Goal: Task Accomplishment & Management: Manage account settings

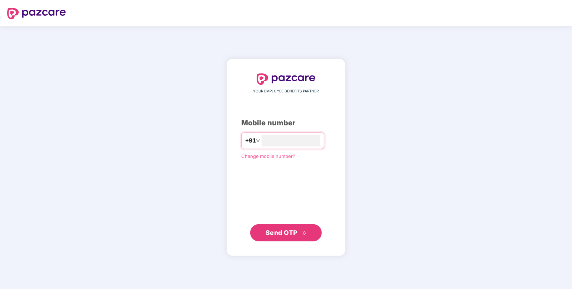
type input "**********"
click at [288, 227] on button "Send OTP" at bounding box center [286, 232] width 72 height 17
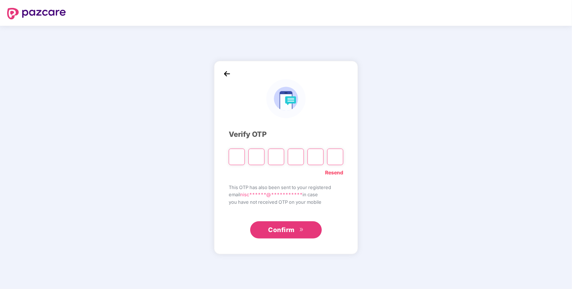
paste input "*"
type input "*"
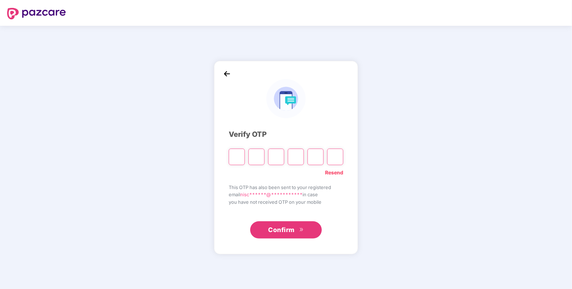
type input "*"
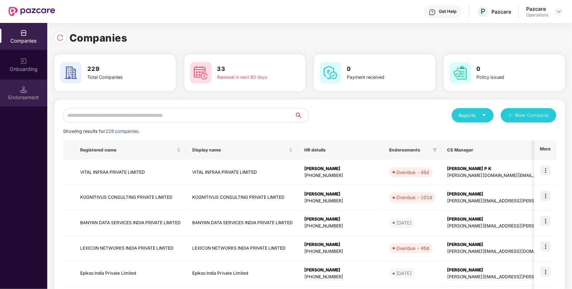
click at [15, 94] on div "Endorsement" at bounding box center [23, 97] width 47 height 7
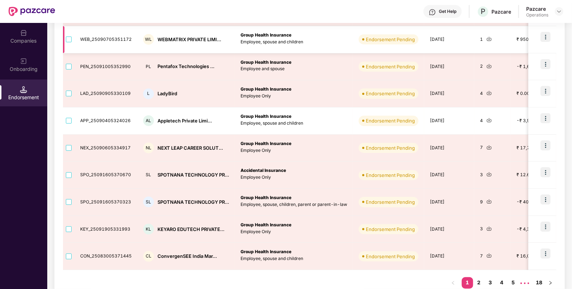
scroll to position [151, 0]
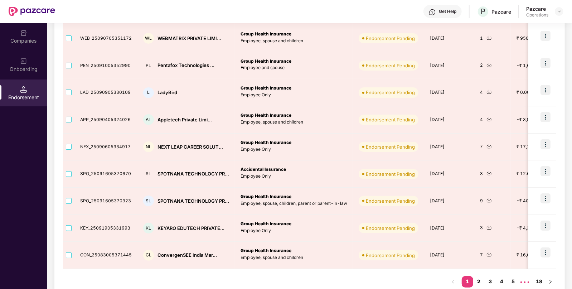
click at [482, 282] on link "2" at bounding box center [479, 281] width 11 height 11
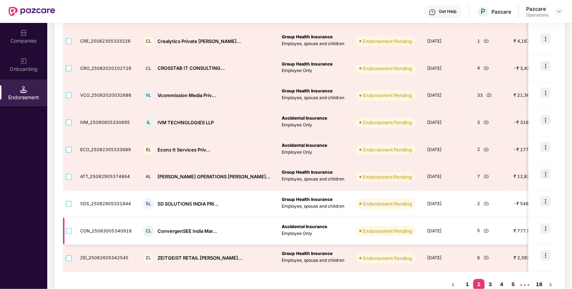
scroll to position [164, 0]
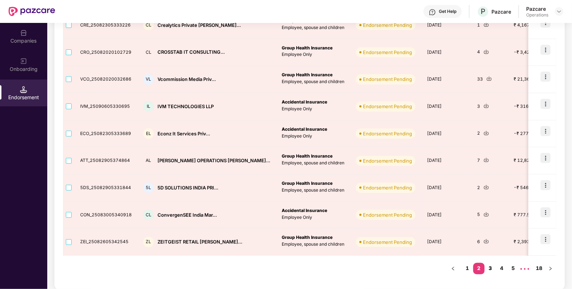
click at [489, 269] on link "3" at bounding box center [490, 268] width 11 height 11
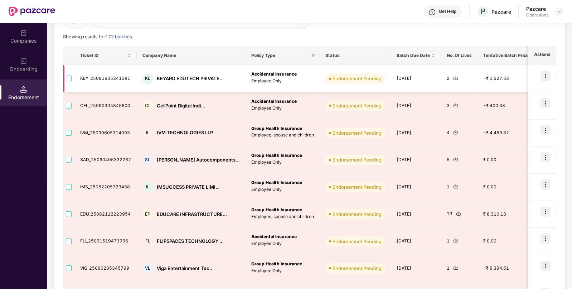
scroll to position [0, 0]
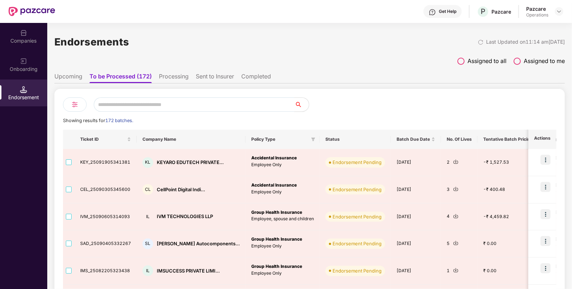
click at [71, 106] on img at bounding box center [75, 104] width 9 height 9
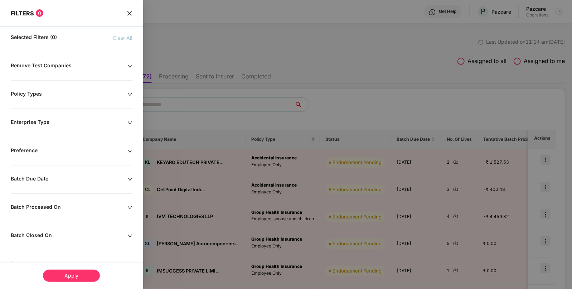
click at [44, 178] on div "Batch Due Date" at bounding box center [69, 180] width 117 height 8
click at [59, 202] on div at bounding box center [39, 201] width 48 height 8
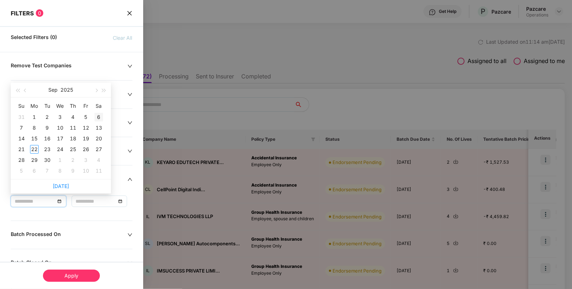
type input "**********"
click at [96, 138] on div "20" at bounding box center [99, 138] width 9 height 9
type input "**********"
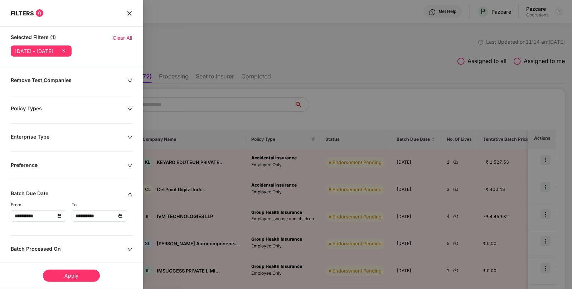
click at [62, 273] on div "Apply" at bounding box center [71, 276] width 57 height 12
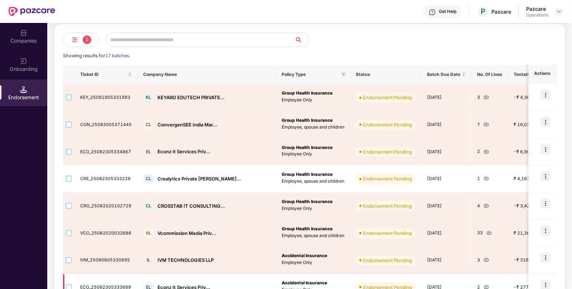
scroll to position [64, 0]
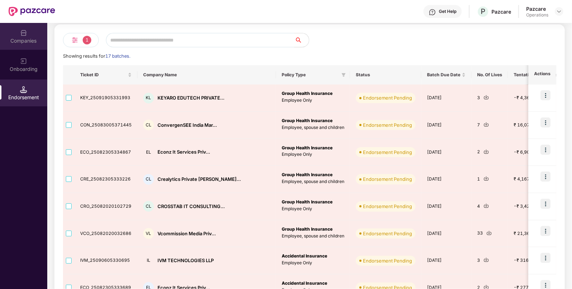
click at [29, 39] on div "Companies" at bounding box center [23, 40] width 47 height 7
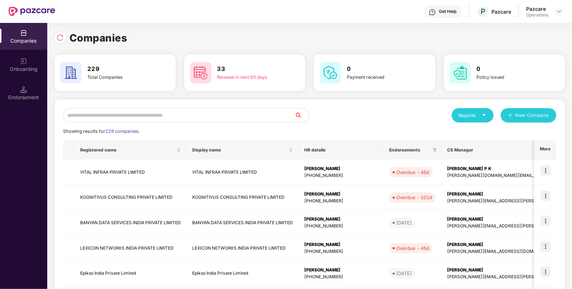
click at [125, 116] on input "text" at bounding box center [179, 115] width 232 height 14
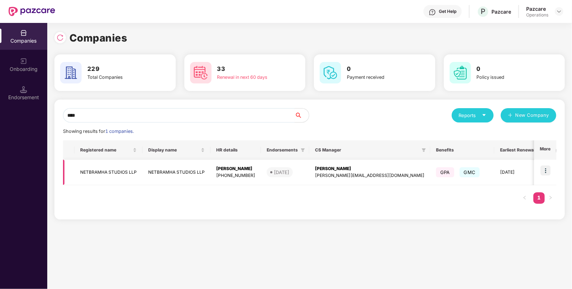
type input "****"
click at [106, 174] on td "NETBRAMHA STUDIOS LLP" at bounding box center [109, 172] width 68 height 25
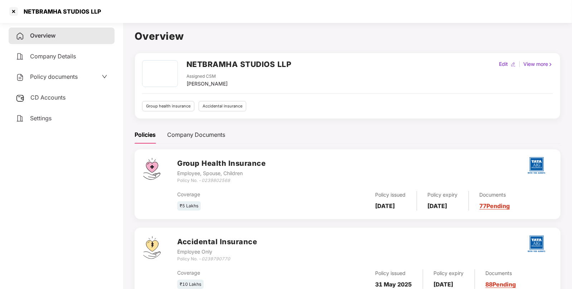
click at [37, 98] on span "CD Accounts" at bounding box center [47, 97] width 35 height 7
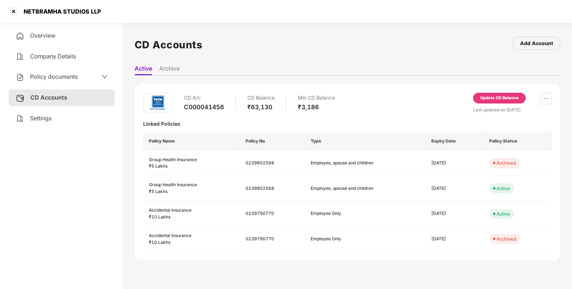
click at [44, 76] on span "Policy documents" at bounding box center [54, 76] width 48 height 7
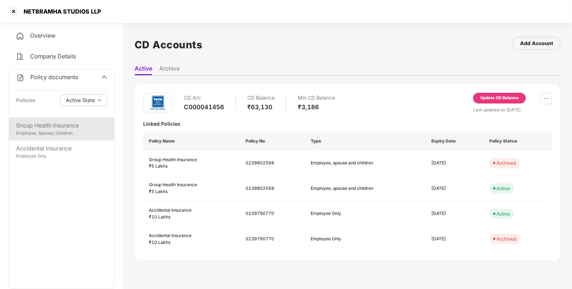
click at [42, 129] on div "Group Health Insurance" at bounding box center [61, 125] width 91 height 9
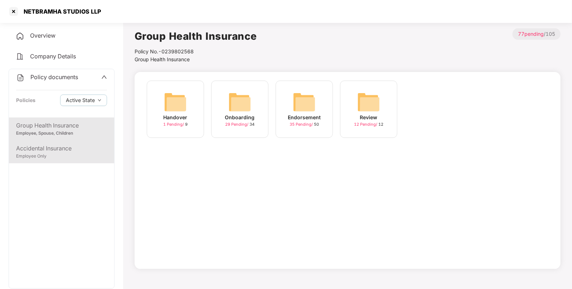
click at [24, 150] on div "Accidental Insurance" at bounding box center [61, 148] width 91 height 9
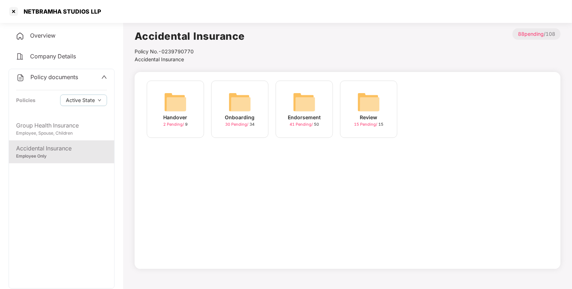
click at [310, 108] on img at bounding box center [304, 102] width 23 height 23
click at [415, 98] on div "September-2025 17 Pending / 20" at bounding box center [433, 109] width 57 height 57
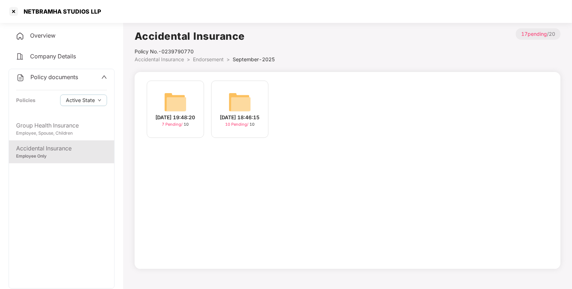
click at [237, 97] on img at bounding box center [240, 102] width 23 height 23
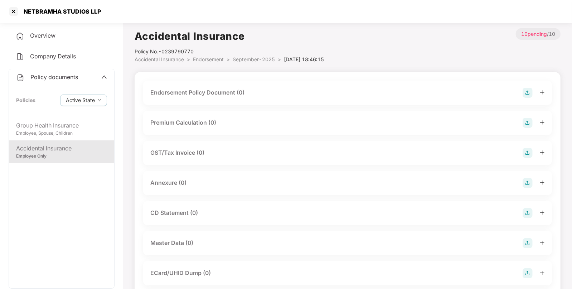
click at [527, 91] on img at bounding box center [528, 93] width 10 height 10
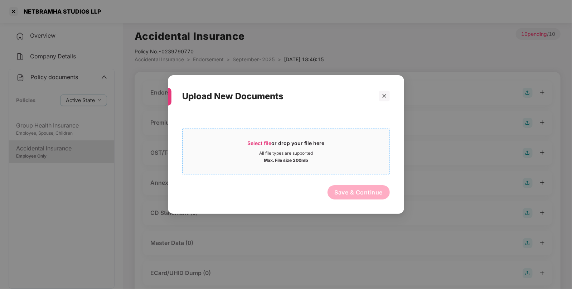
click at [252, 143] on span "Select file" at bounding box center [260, 143] width 24 height 6
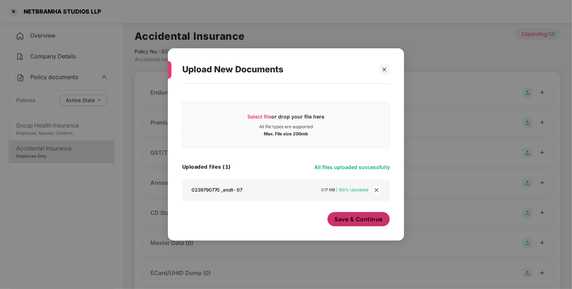
click at [343, 217] on span "Save & Continue" at bounding box center [359, 219] width 48 height 8
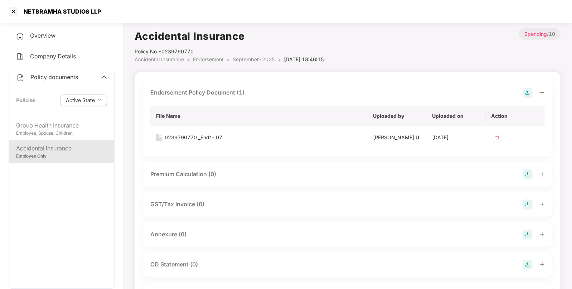
click at [526, 235] on img at bounding box center [528, 235] width 10 height 10
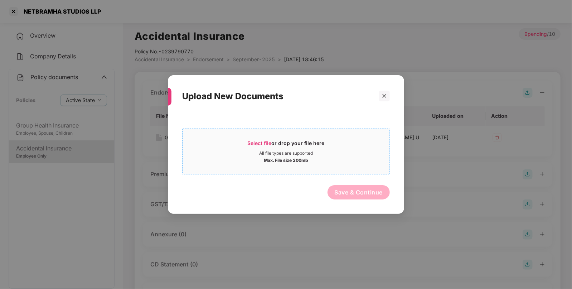
click at [251, 140] on span "Select file" at bounding box center [260, 143] width 24 height 6
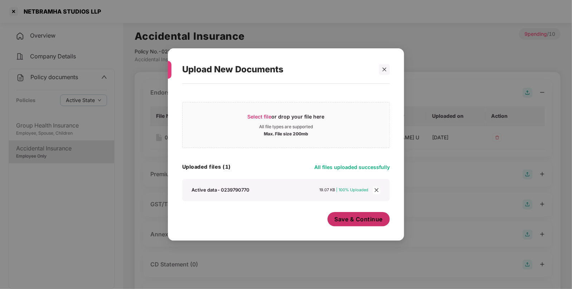
click at [365, 215] on span "Save & Continue" at bounding box center [359, 219] width 48 height 8
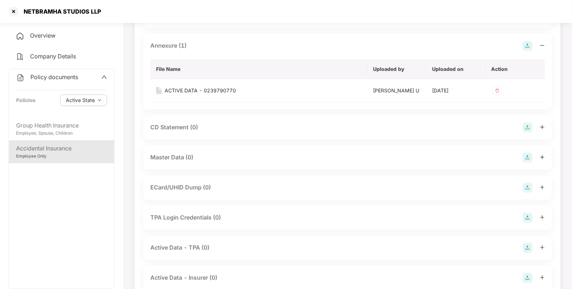
scroll to position [212, 0]
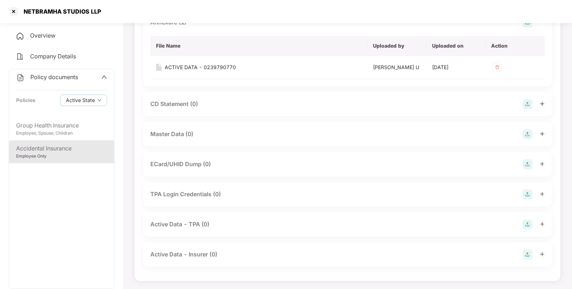
click at [528, 134] on img at bounding box center [528, 134] width 10 height 10
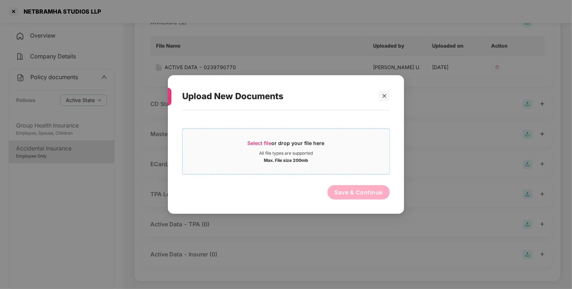
click at [258, 142] on span "Select file" at bounding box center [260, 143] width 24 height 6
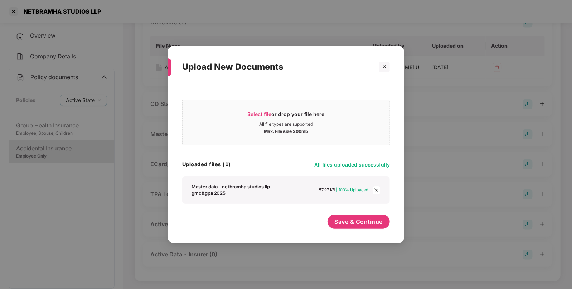
click at [358, 213] on div "Select file or drop your file here All file types are supported Max. File size …" at bounding box center [286, 159] width 208 height 148
click at [356, 224] on span "Save & Continue" at bounding box center [359, 222] width 48 height 8
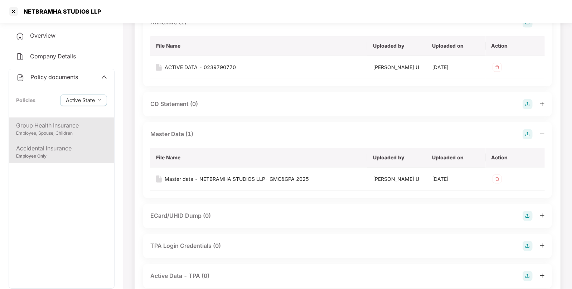
click at [70, 135] on div "Employee, Spouse, Children" at bounding box center [61, 133] width 91 height 7
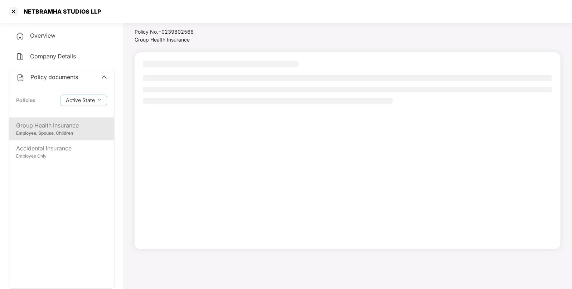
scroll to position [19, 0]
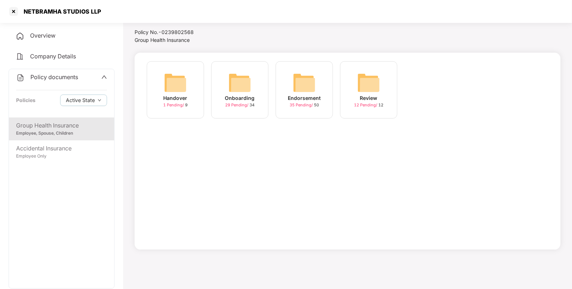
click at [305, 96] on div "Endorsement" at bounding box center [304, 98] width 33 height 8
click at [363, 79] on img at bounding box center [368, 82] width 23 height 23
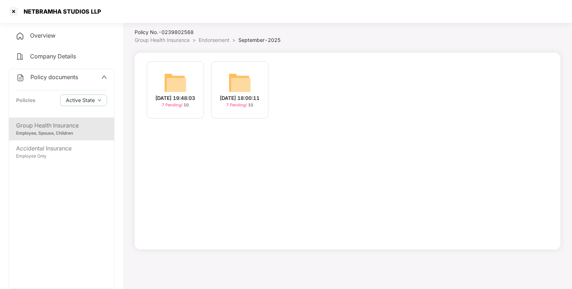
click at [244, 79] on img at bounding box center [240, 82] width 23 height 23
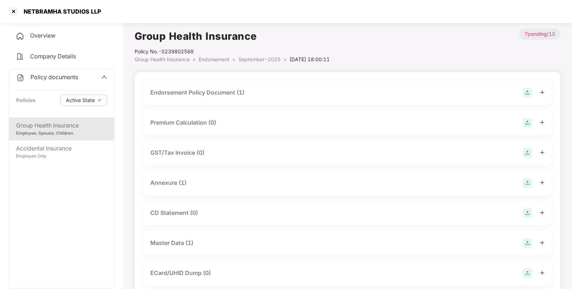
click at [528, 92] on img at bounding box center [528, 93] width 10 height 10
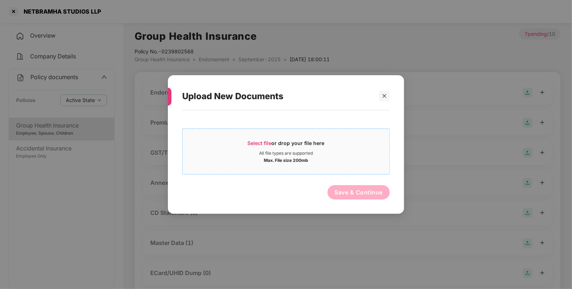
click at [260, 148] on div "Select file or drop your file here" at bounding box center [286, 145] width 77 height 11
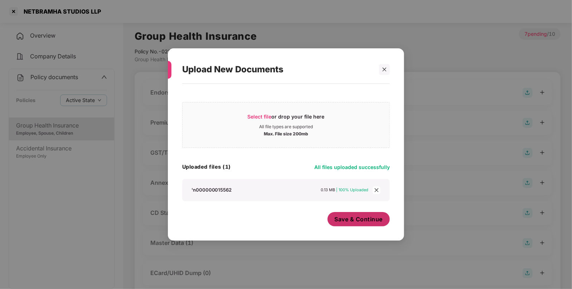
click at [355, 213] on button "Save & Continue" at bounding box center [359, 219] width 63 height 14
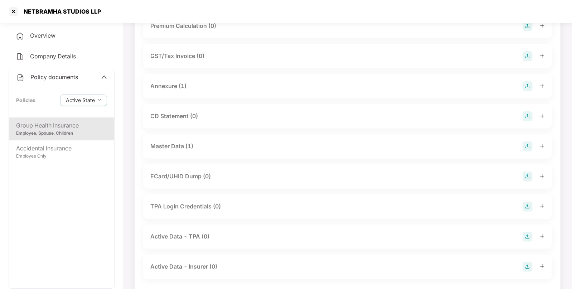
scroll to position [184, 0]
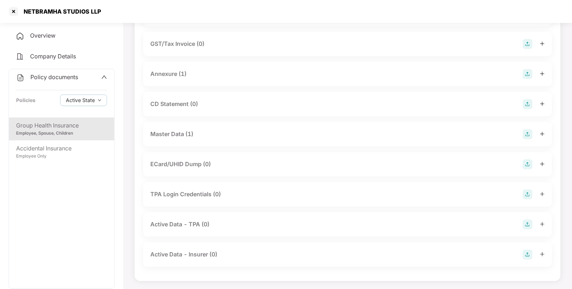
click at [530, 131] on img at bounding box center [528, 134] width 10 height 10
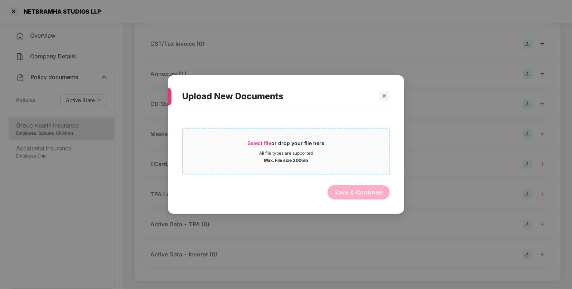
click at [254, 141] on span "Select file" at bounding box center [260, 143] width 24 height 6
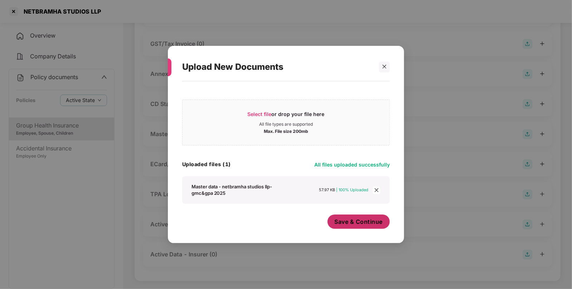
click at [341, 220] on span "Save & Continue" at bounding box center [359, 222] width 48 height 8
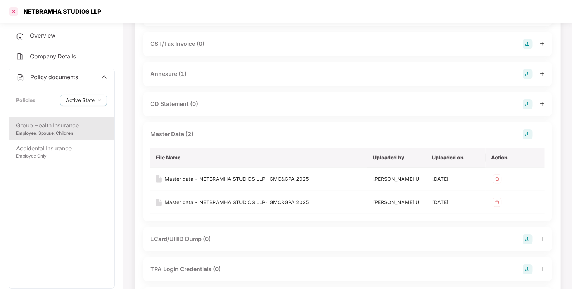
click at [12, 13] on div at bounding box center [13, 11] width 11 height 11
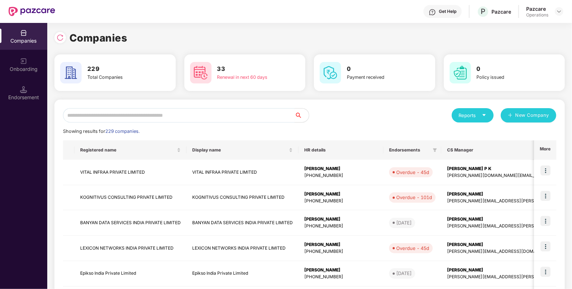
click at [184, 119] on input "text" at bounding box center [179, 115] width 232 height 14
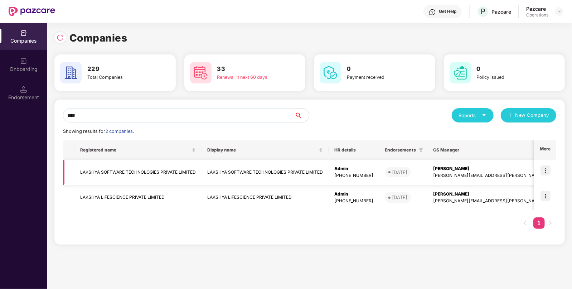
type input "****"
click at [111, 171] on td "LAKSHYA SOFTWARE TECHNOLOGIES PRIVATE LIMITED" at bounding box center [138, 172] width 127 height 25
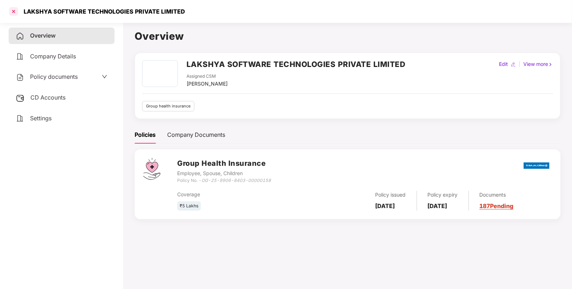
click at [18, 11] on div at bounding box center [13, 11] width 11 height 11
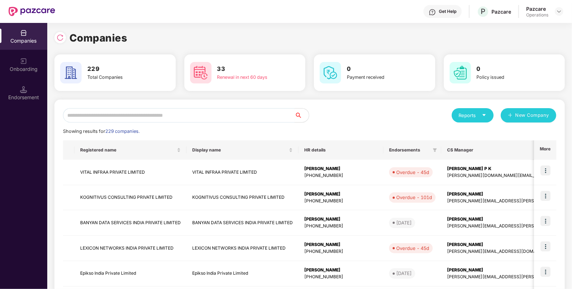
click at [116, 111] on input "text" at bounding box center [179, 115] width 232 height 14
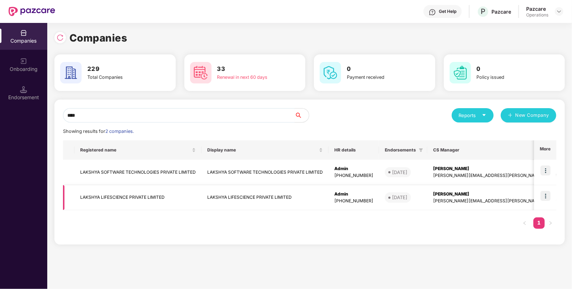
type input "****"
click at [118, 198] on td "LAKSHYA LIFESCIENCE PRIVATE LIMITED" at bounding box center [138, 197] width 127 height 25
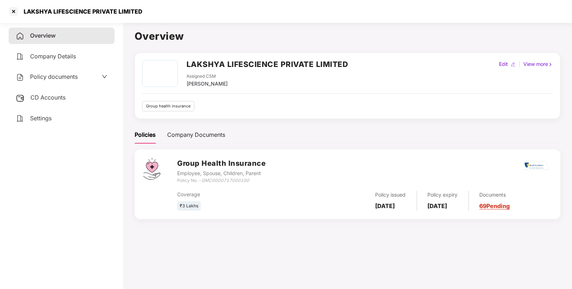
click at [39, 74] on span "Policy documents" at bounding box center [54, 76] width 48 height 7
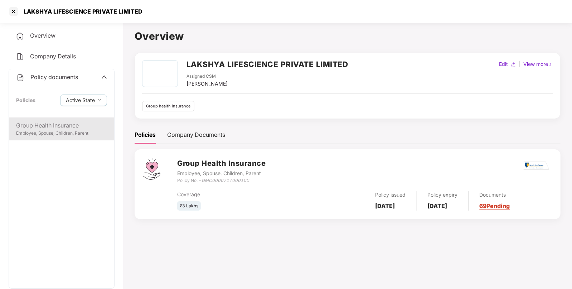
click at [48, 129] on div "Group Health Insurance" at bounding box center [61, 125] width 91 height 9
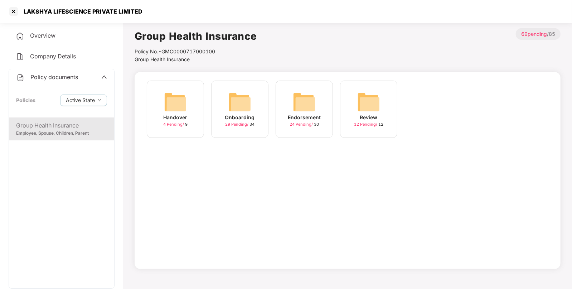
click at [304, 102] on img at bounding box center [304, 102] width 23 height 23
click at [362, 96] on img at bounding box center [368, 102] width 23 height 23
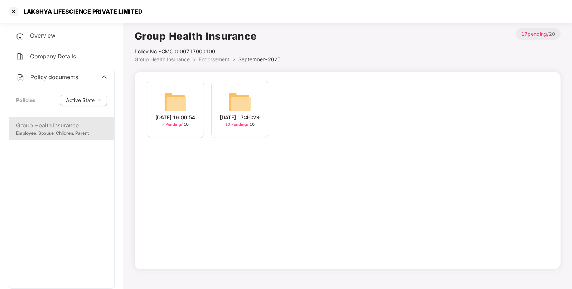
click at [232, 98] on img at bounding box center [240, 102] width 23 height 23
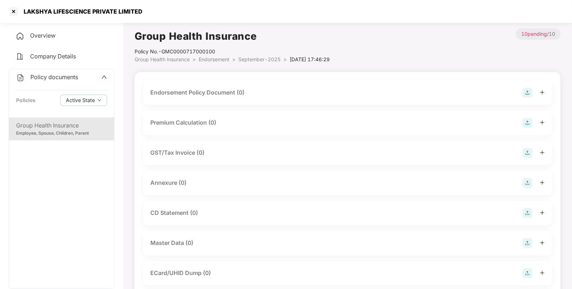
click at [529, 91] on img at bounding box center [528, 93] width 10 height 10
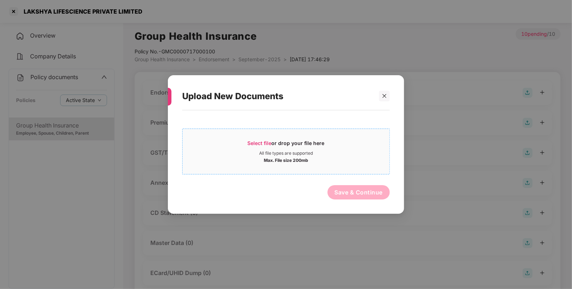
click at [252, 146] on span "Select file" at bounding box center [260, 143] width 24 height 6
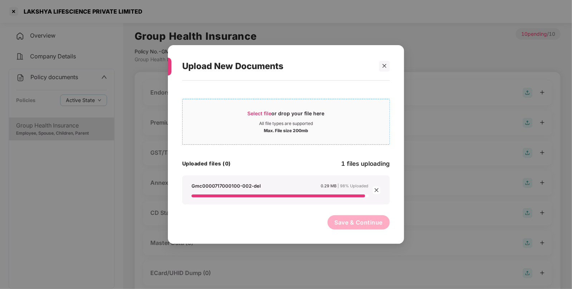
click at [259, 112] on span "Select file or drop your file here All file types are supported Max. File size …" at bounding box center [286, 122] width 207 height 34
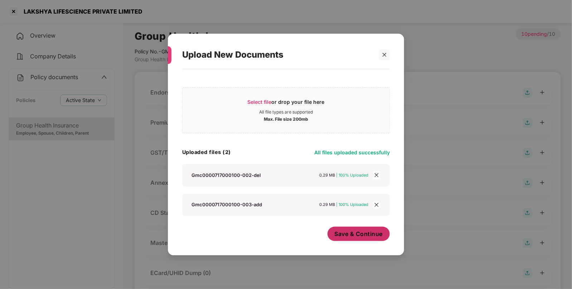
click at [351, 235] on span "Save & Continue" at bounding box center [359, 234] width 48 height 8
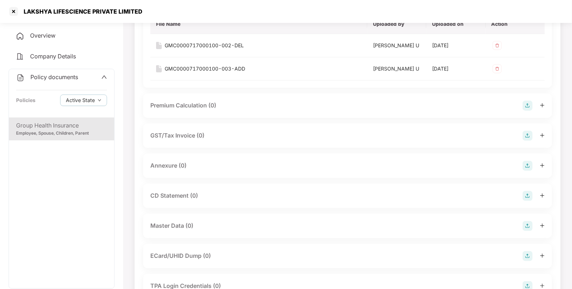
scroll to position [103, 0]
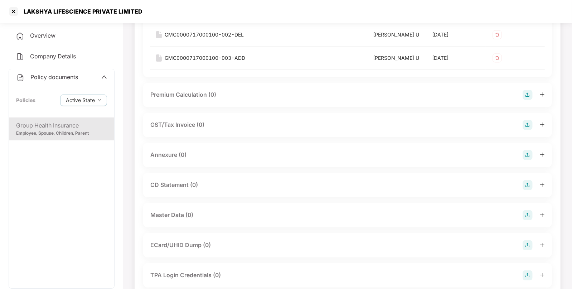
click at [528, 153] on img at bounding box center [528, 155] width 10 height 10
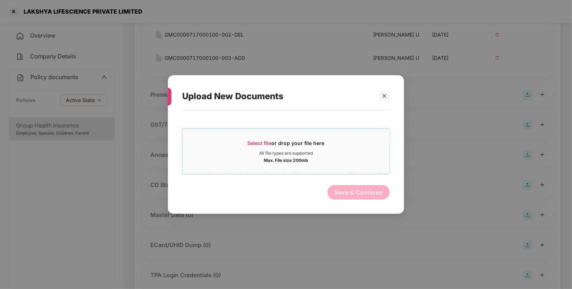
click at [255, 138] on span "Select file or drop your file here All file types are supported Max. File size …" at bounding box center [286, 151] width 207 height 34
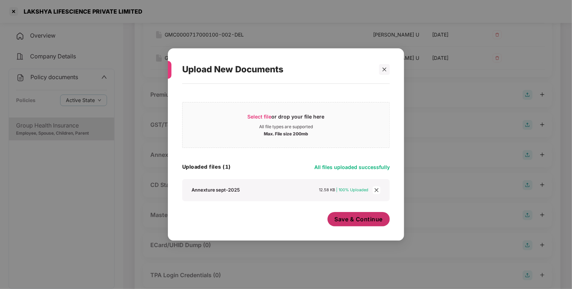
click at [347, 218] on span "Save & Continue" at bounding box center [359, 219] width 48 height 8
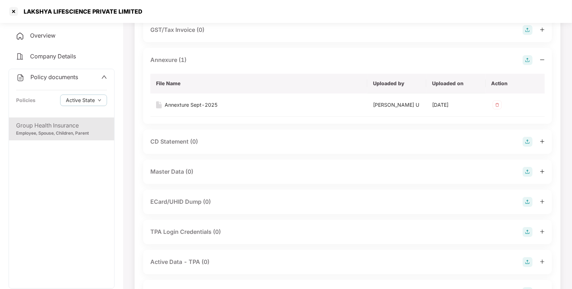
scroll to position [235, 0]
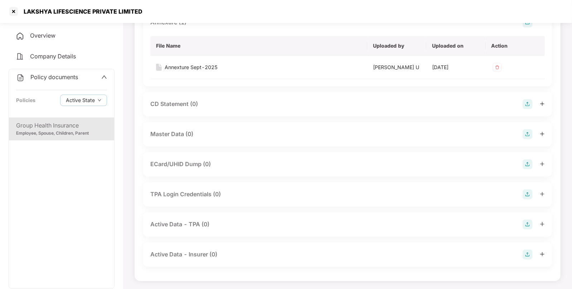
click at [526, 130] on img at bounding box center [528, 134] width 10 height 10
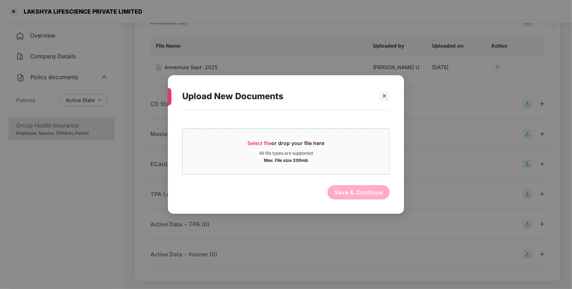
click at [255, 145] on span "Select file" at bounding box center [260, 143] width 24 height 6
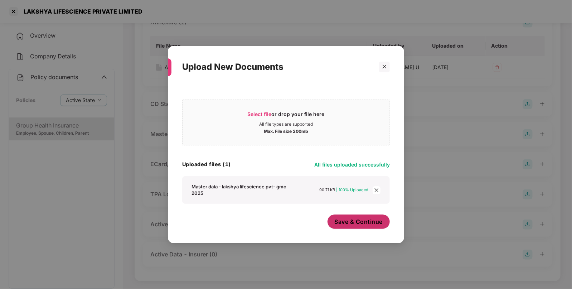
click at [357, 218] on span "Save & Continue" at bounding box center [359, 222] width 48 height 8
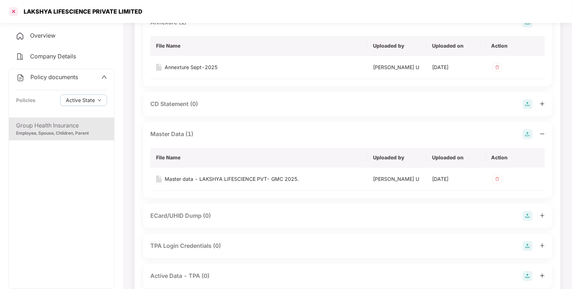
click at [14, 11] on div at bounding box center [13, 11] width 11 height 11
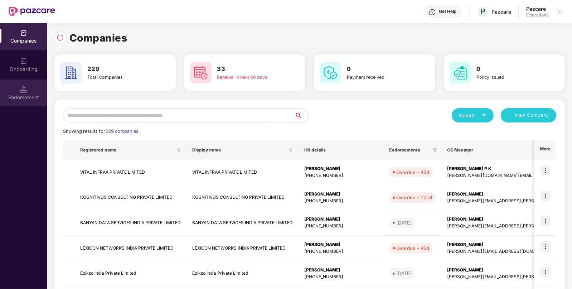
click at [28, 92] on div "Endorsement" at bounding box center [23, 93] width 47 height 27
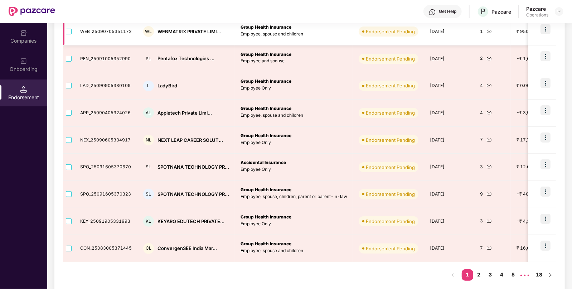
scroll to position [164, 0]
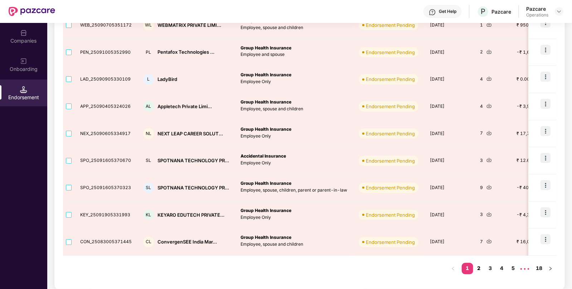
click at [481, 268] on link "2" at bounding box center [479, 268] width 11 height 11
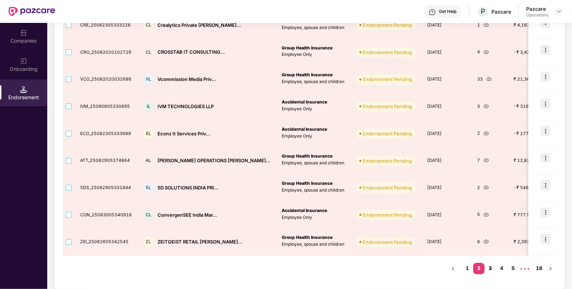
click at [492, 267] on link "3" at bounding box center [490, 268] width 11 height 11
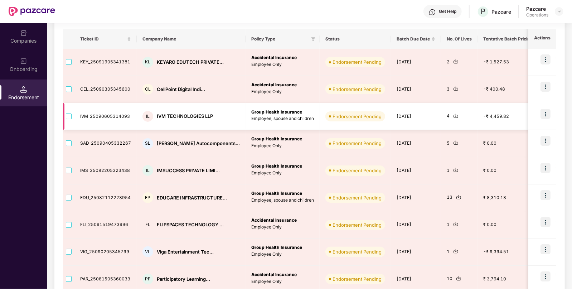
scroll to position [0, 0]
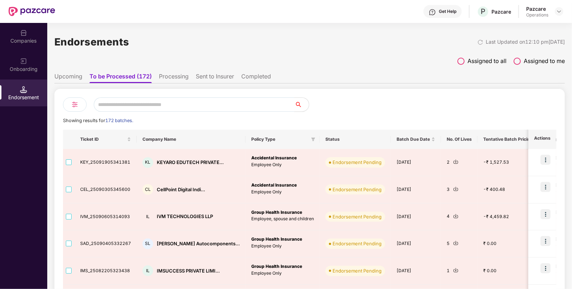
click at [77, 107] on img at bounding box center [75, 104] width 9 height 9
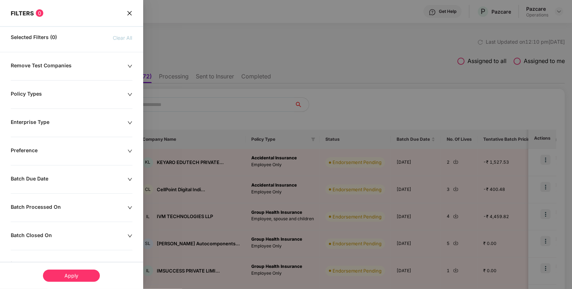
click at [39, 205] on div "Batch Processed On" at bounding box center [69, 208] width 117 height 8
click at [57, 227] on div at bounding box center [39, 230] width 48 height 8
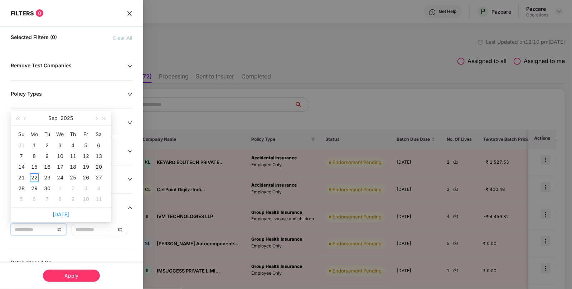
type input "**********"
click at [99, 165] on div "20" at bounding box center [99, 167] width 9 height 9
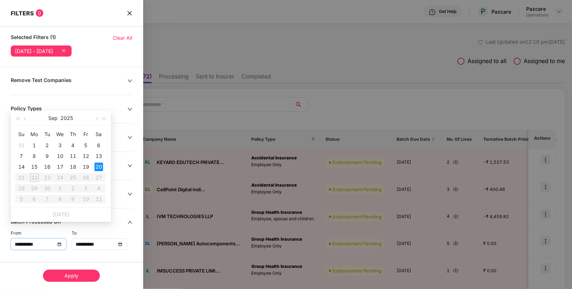
type input "**********"
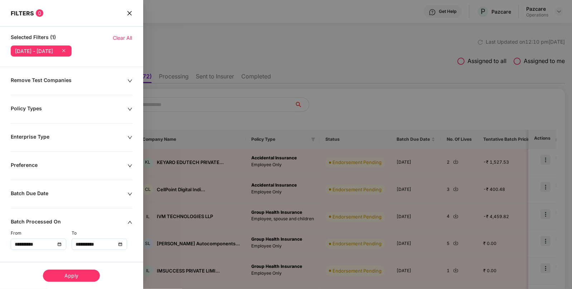
click at [70, 272] on div "Apply" at bounding box center [71, 276] width 57 height 12
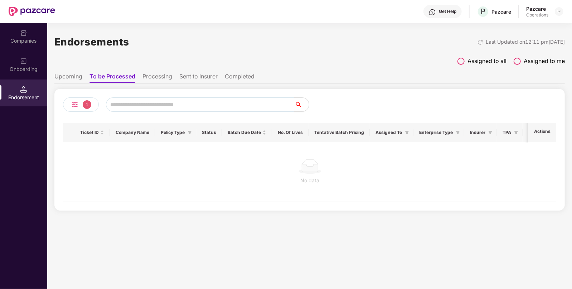
click at [86, 104] on span "1" at bounding box center [87, 104] width 9 height 9
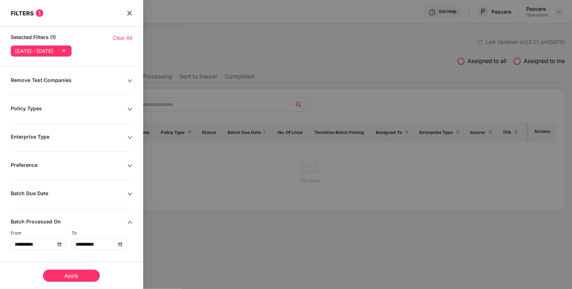
click at [119, 39] on span "Clear All" at bounding box center [122, 38] width 19 height 8
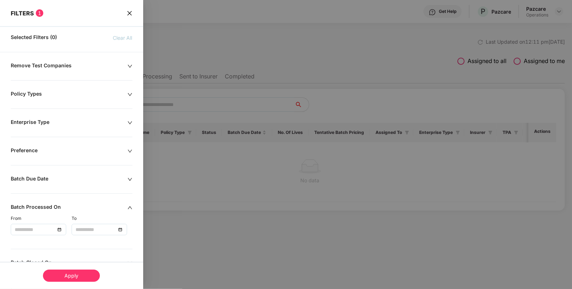
click at [60, 232] on div at bounding box center [39, 230] width 48 height 8
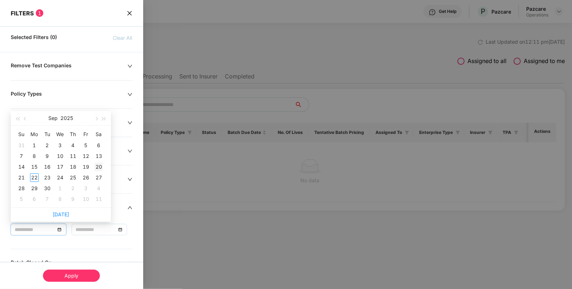
type input "**********"
click at [99, 166] on div "20" at bounding box center [99, 167] width 9 height 9
type input "**********"
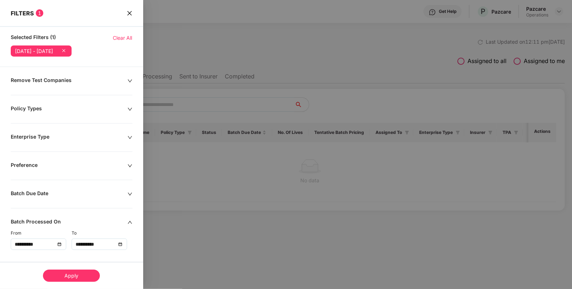
click at [66, 270] on div "Apply" at bounding box center [71, 276] width 57 height 12
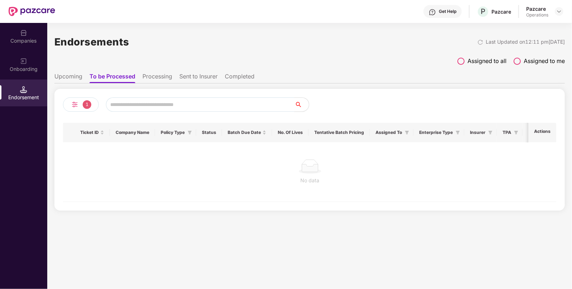
click at [76, 105] on img at bounding box center [75, 104] width 9 height 9
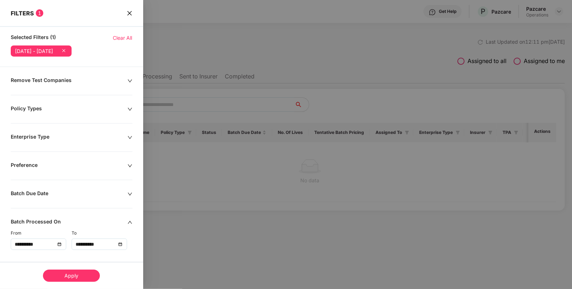
click at [118, 242] on div "**********" at bounding box center [100, 244] width 48 height 8
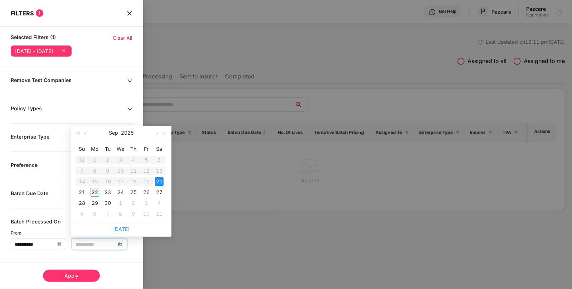
type input "**********"
click at [97, 190] on div "22" at bounding box center [95, 192] width 9 height 9
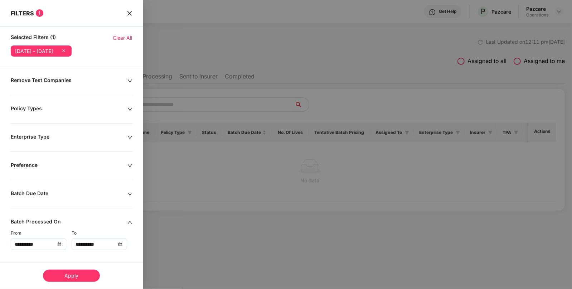
click at [72, 275] on div "Apply" at bounding box center [71, 276] width 57 height 12
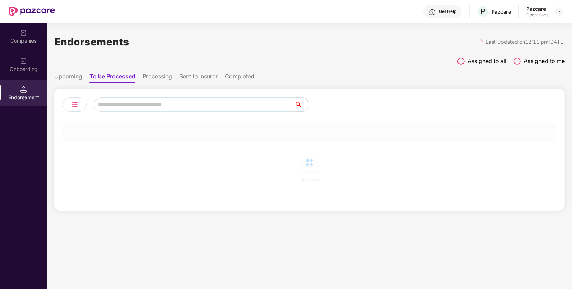
click at [74, 109] on div at bounding box center [75, 104] width 24 height 14
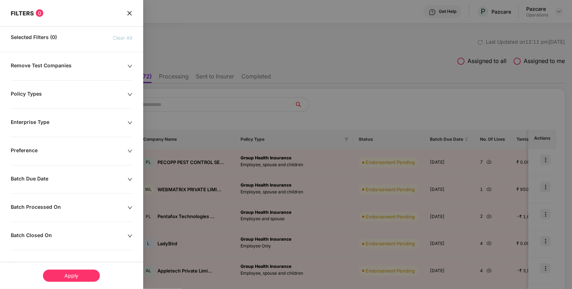
click at [128, 12] on icon "close" at bounding box center [130, 13] width 6 height 6
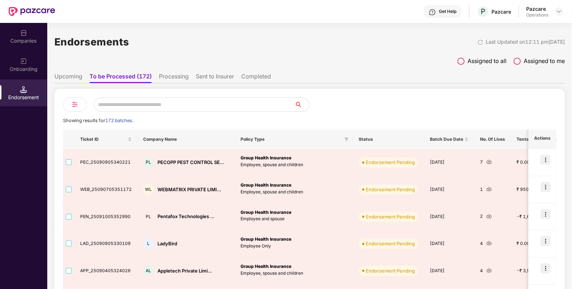
click at [25, 43] on div "Companies" at bounding box center [23, 40] width 47 height 7
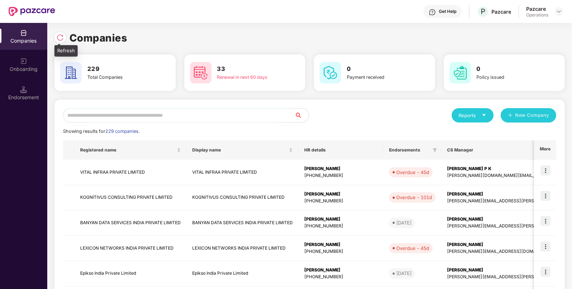
click at [58, 37] on img at bounding box center [60, 37] width 7 height 7
click at [135, 109] on input "text" at bounding box center [179, 115] width 232 height 14
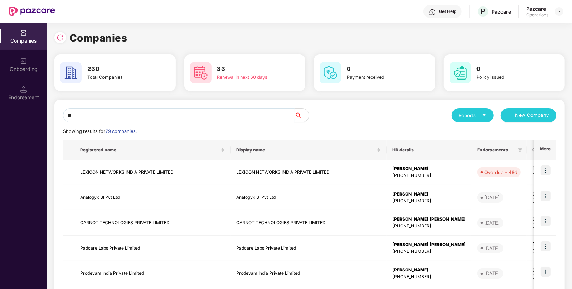
type input "*"
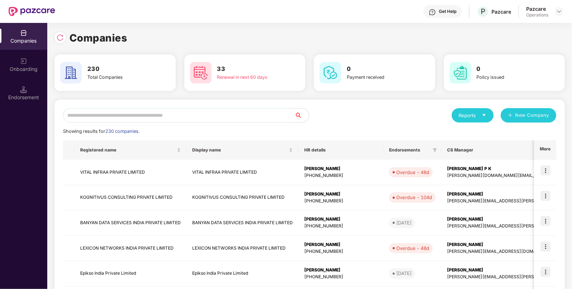
click at [122, 113] on input "text" at bounding box center [179, 115] width 232 height 14
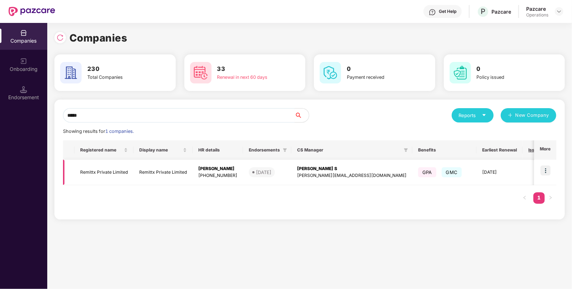
type input "*****"
click at [547, 172] on img at bounding box center [546, 170] width 10 height 10
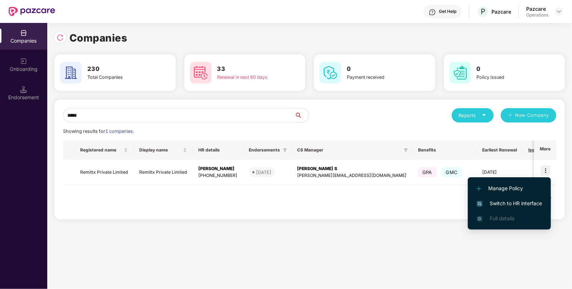
click at [494, 203] on span "Switch to HR interface" at bounding box center [509, 204] width 65 height 8
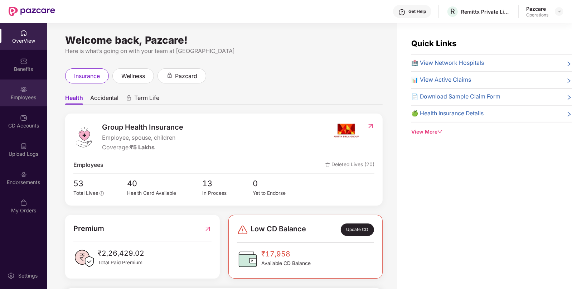
click at [25, 85] on div at bounding box center [23, 88] width 7 height 7
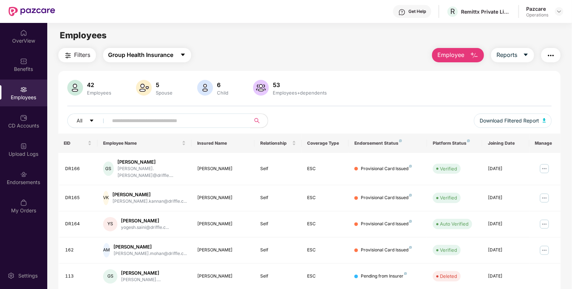
click at [115, 56] on span "Group Health Insurance" at bounding box center [141, 55] width 65 height 9
click at [77, 54] on span "Filters" at bounding box center [83, 55] width 16 height 9
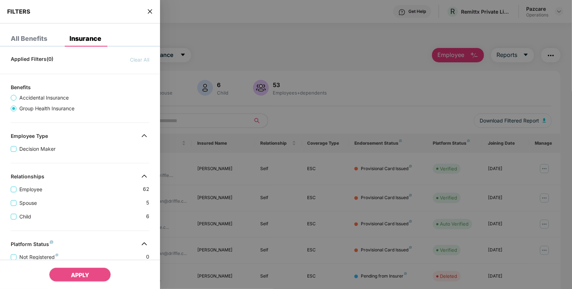
click at [77, 54] on div "Applied Filters(0) Clear All" at bounding box center [80, 57] width 160 height 11
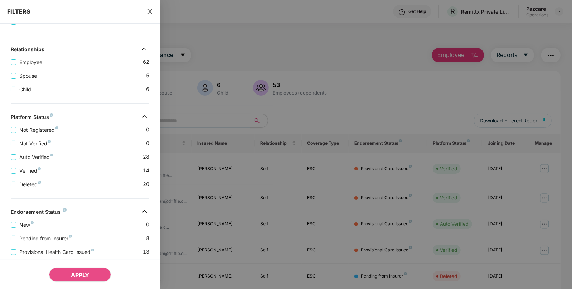
scroll to position [175, 0]
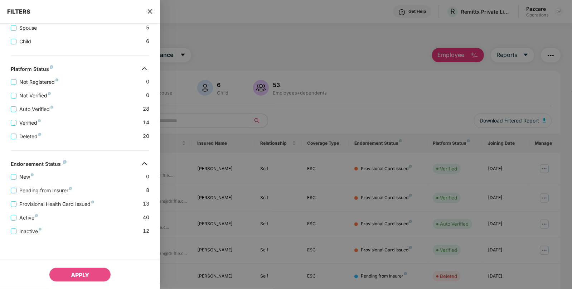
click at [43, 191] on span "Pending from Insurer" at bounding box center [45, 191] width 58 height 8
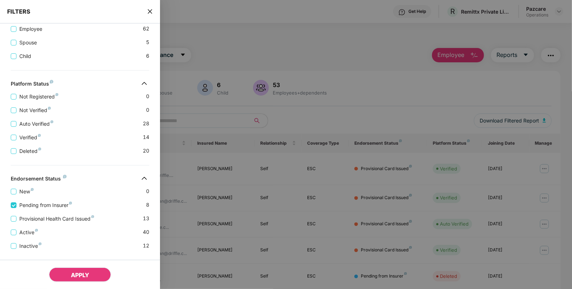
click at [72, 270] on button "APPLY" at bounding box center [80, 275] width 62 height 14
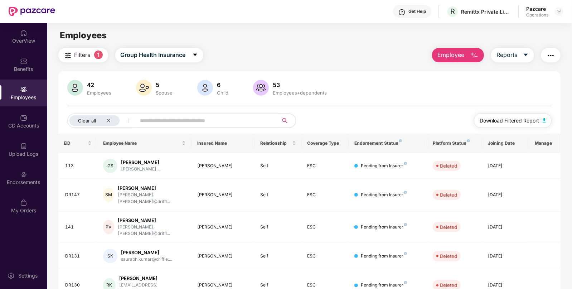
click at [539, 120] on button "Download Filtered Report" at bounding box center [513, 121] width 78 height 14
click at [553, 58] on img "button" at bounding box center [551, 55] width 9 height 9
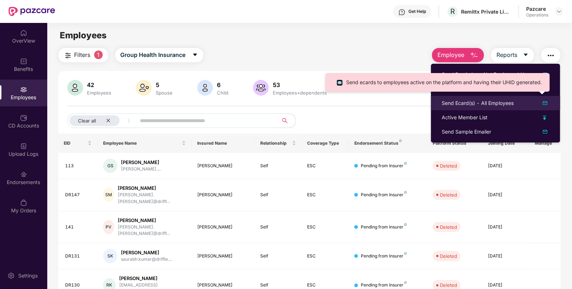
click at [469, 101] on div "Send Ecard(s) - All Employees" at bounding box center [478, 103] width 72 height 8
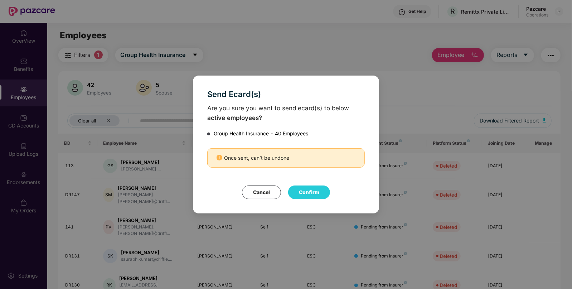
click at [261, 191] on button "Cancel" at bounding box center [261, 193] width 39 height 14
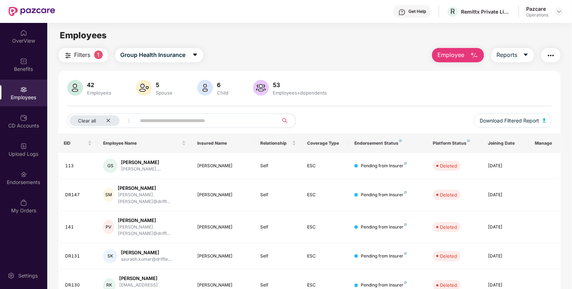
click at [550, 49] on button "button" at bounding box center [551, 55] width 19 height 14
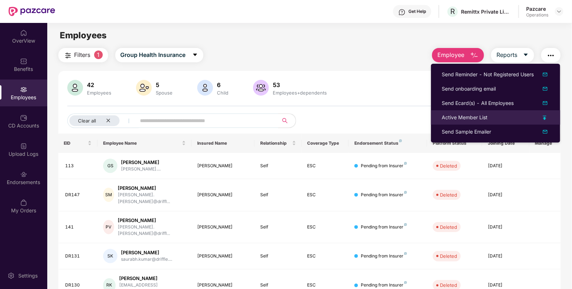
click at [470, 116] on div "Active Member List" at bounding box center [465, 118] width 46 height 8
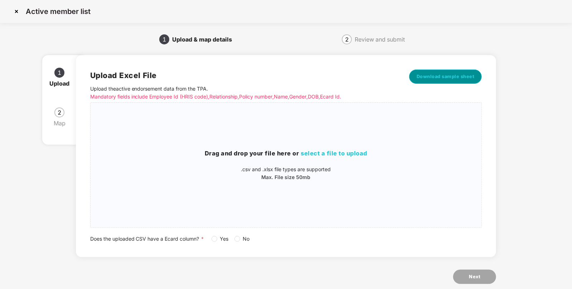
click at [450, 78] on span "Download sample sheet" at bounding box center [446, 76] width 58 height 7
click at [14, 12] on img at bounding box center [16, 11] width 11 height 11
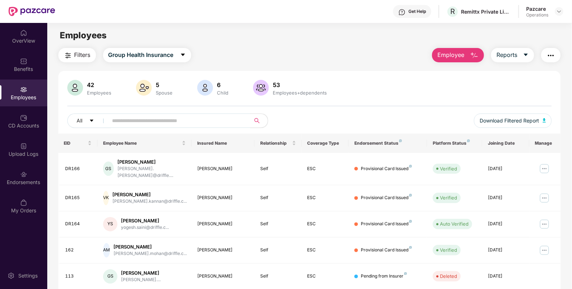
click at [71, 55] on img "button" at bounding box center [68, 55] width 9 height 9
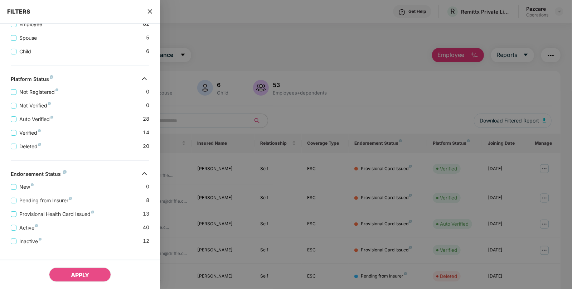
scroll to position [175, 0]
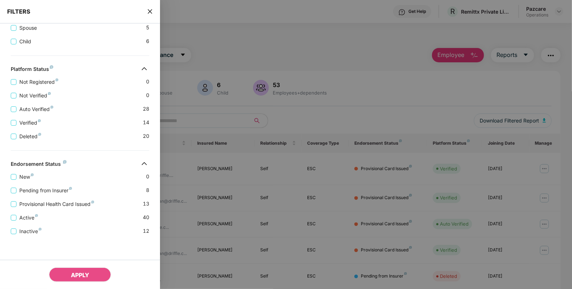
click at [54, 200] on div "Provisional Health Card Issued 13" at bounding box center [80, 201] width 139 height 14
click at [50, 204] on span "Provisional Health Card Issued" at bounding box center [56, 204] width 81 height 8
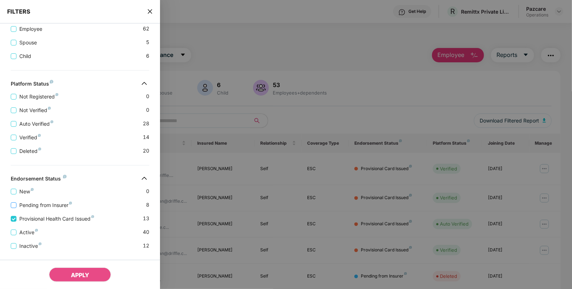
click at [41, 204] on span "Pending from Insurer" at bounding box center [45, 205] width 58 height 8
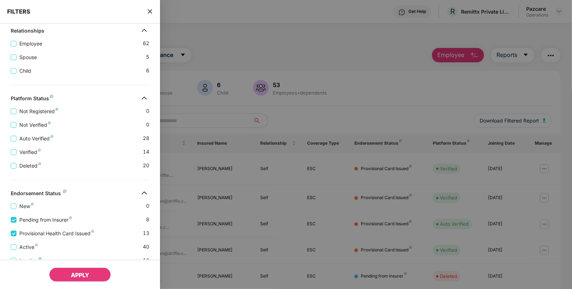
click at [78, 275] on span "APPLY" at bounding box center [80, 275] width 18 height 7
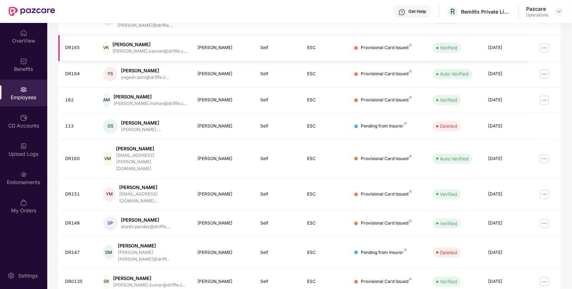
scroll to position [0, 0]
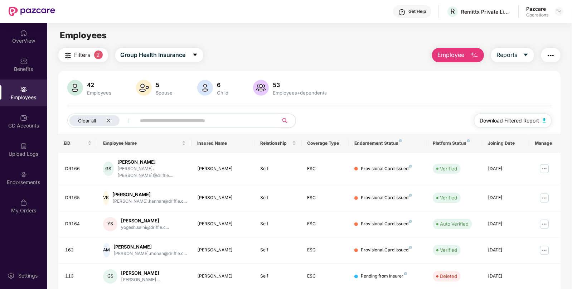
click at [535, 122] on span "Download Filtered Report" at bounding box center [509, 121] width 59 height 8
